Goal: Transaction & Acquisition: Purchase product/service

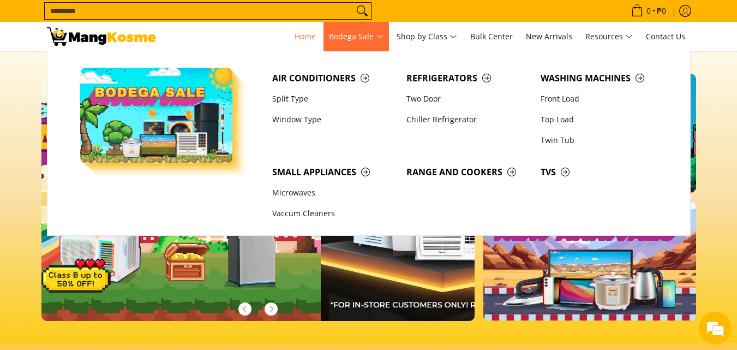
scroll to position [0, 434]
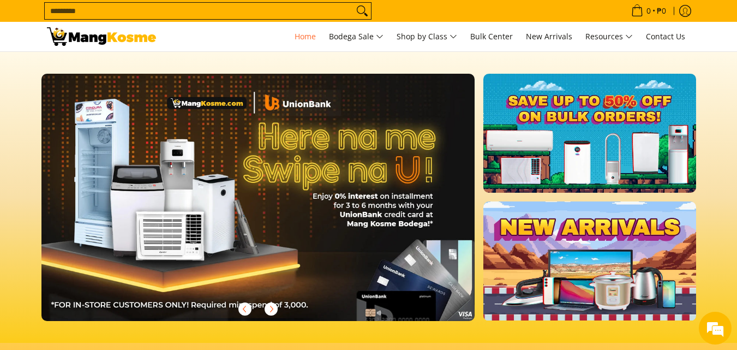
click at [258, 11] on input "Search..." at bounding box center [199, 11] width 309 height 16
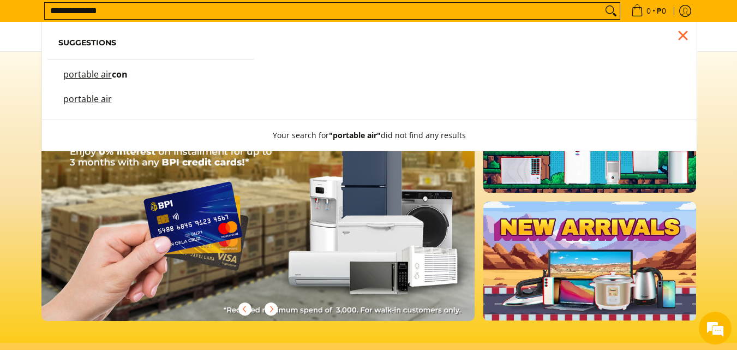
scroll to position [0, 0]
type input "**********"
click at [603, 3] on button "Search" at bounding box center [611, 11] width 17 height 16
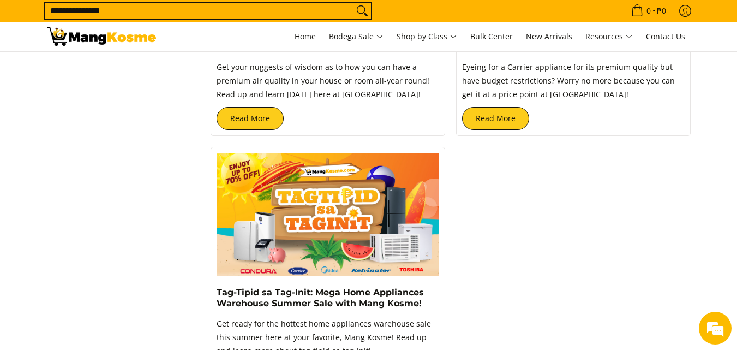
scroll to position [218, 0]
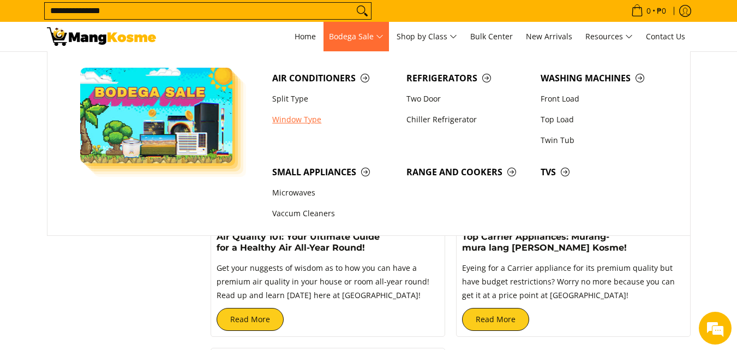
click at [309, 120] on link "Window Type" at bounding box center [334, 119] width 134 height 21
